Goal: Book appointment/travel/reservation

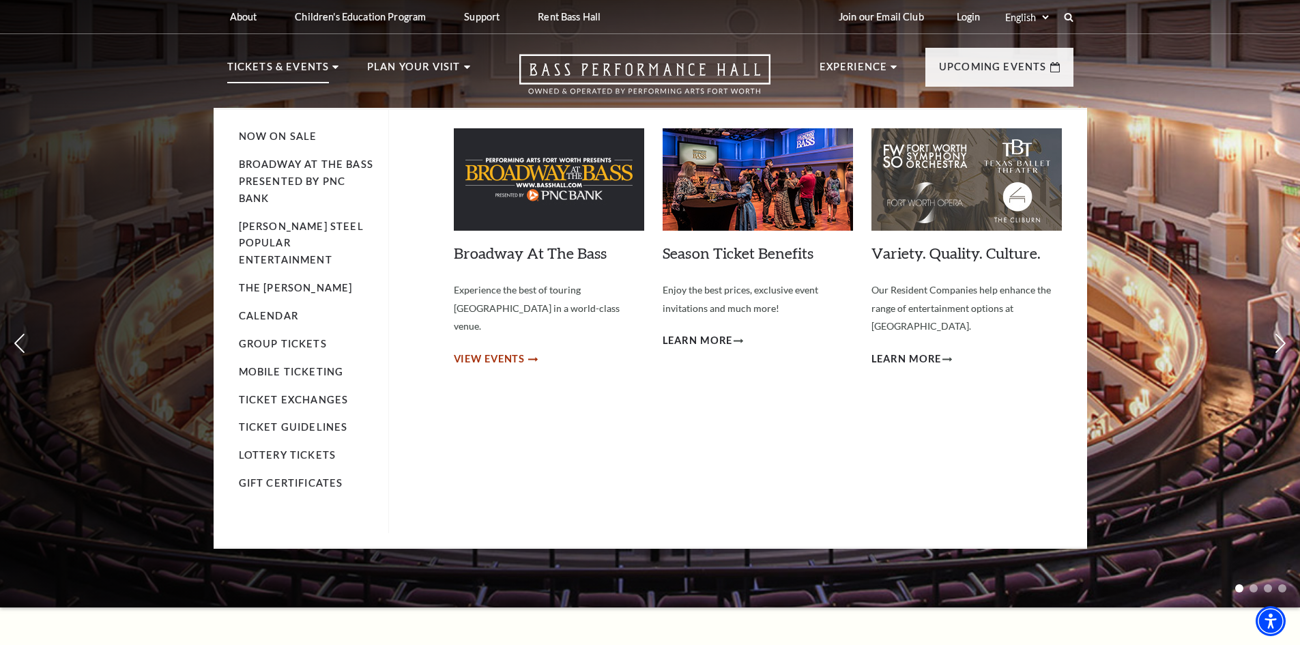
click at [494, 351] on span "View Events" at bounding box center [490, 359] width 72 height 17
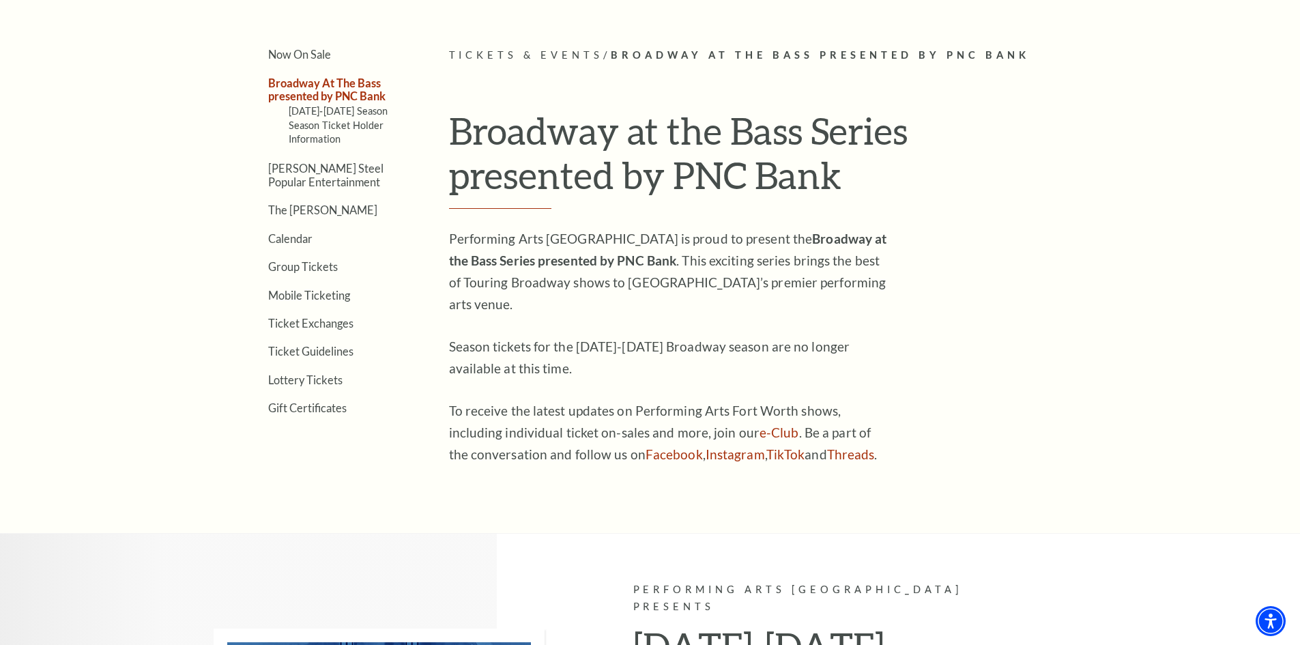
scroll to position [251, 0]
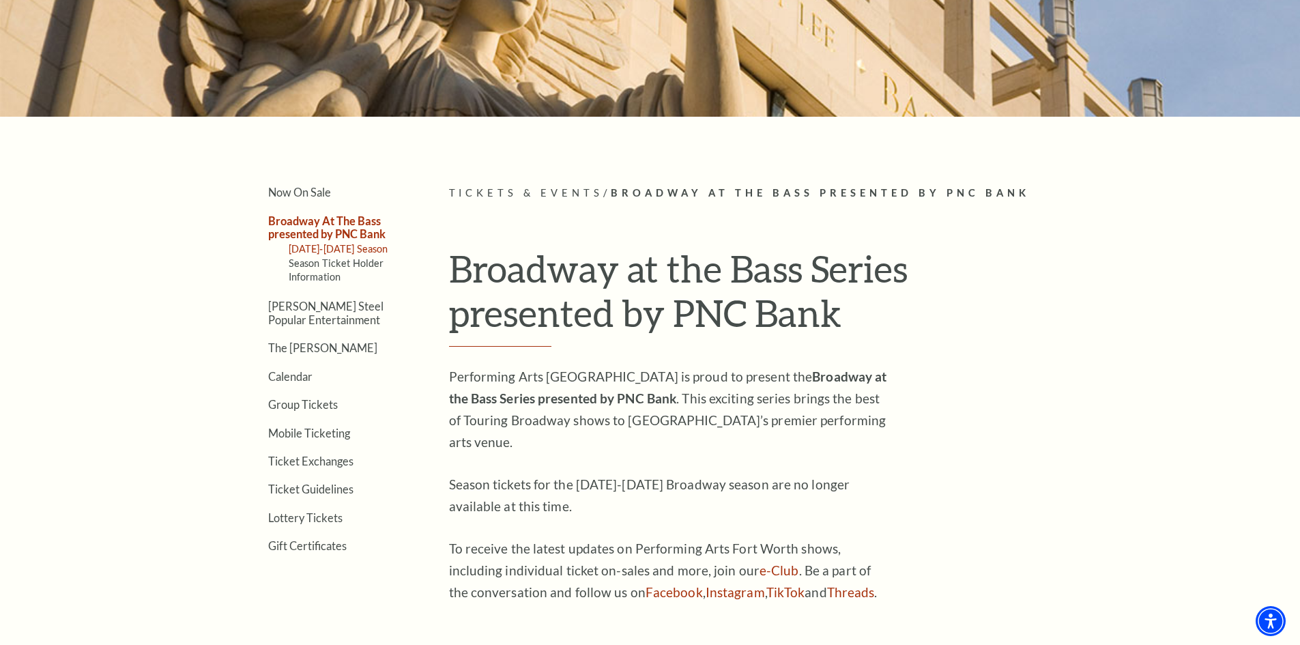
click at [316, 252] on link "2025-2026 Season" at bounding box center [339, 249] width 100 height 12
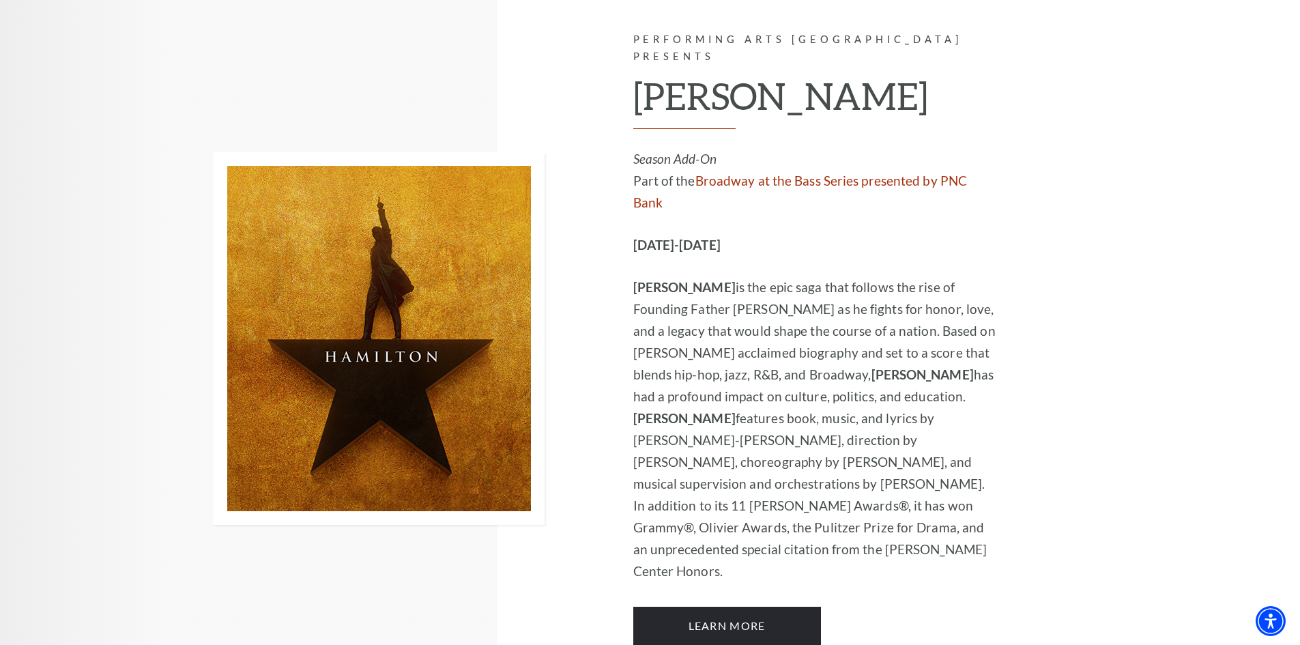
scroll to position [7983, 0]
